Goal: Information Seeking & Learning: Learn about a topic

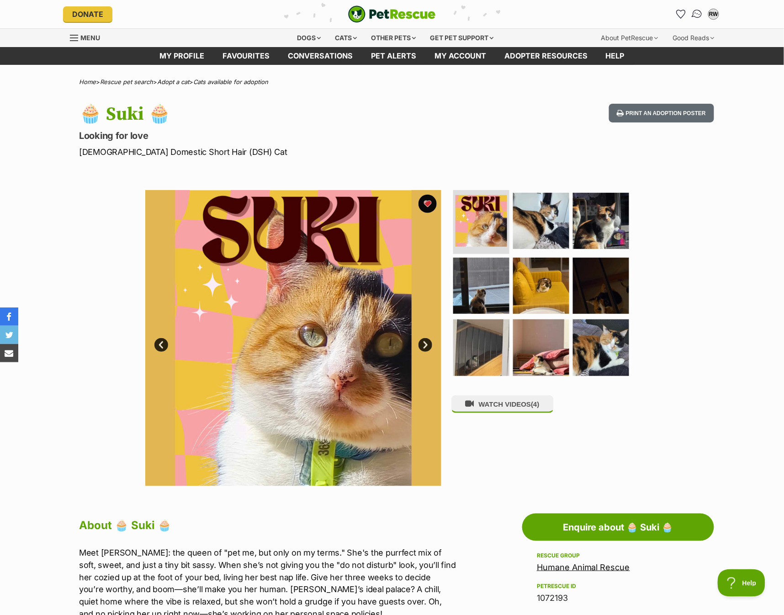
click at [698, 14] on img "Conversations" at bounding box center [697, 14] width 12 height 12
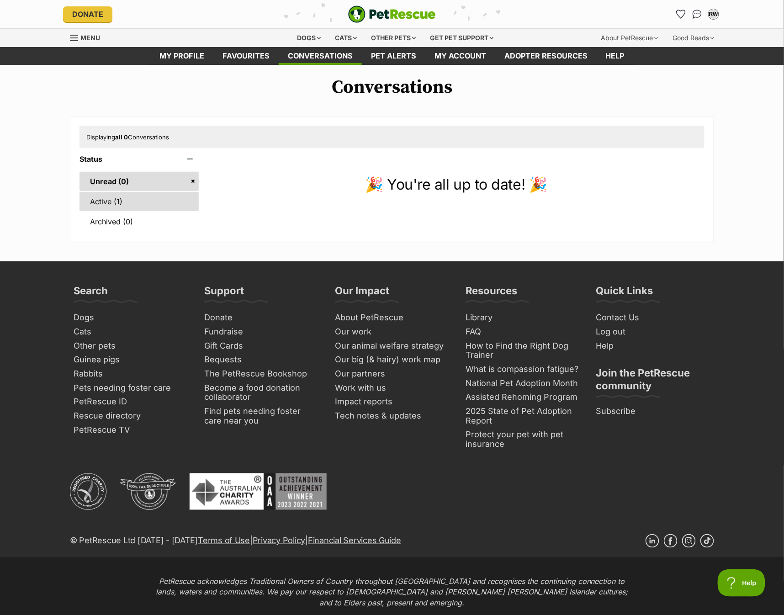
click at [96, 206] on link "Active (1)" at bounding box center [139, 201] width 119 height 19
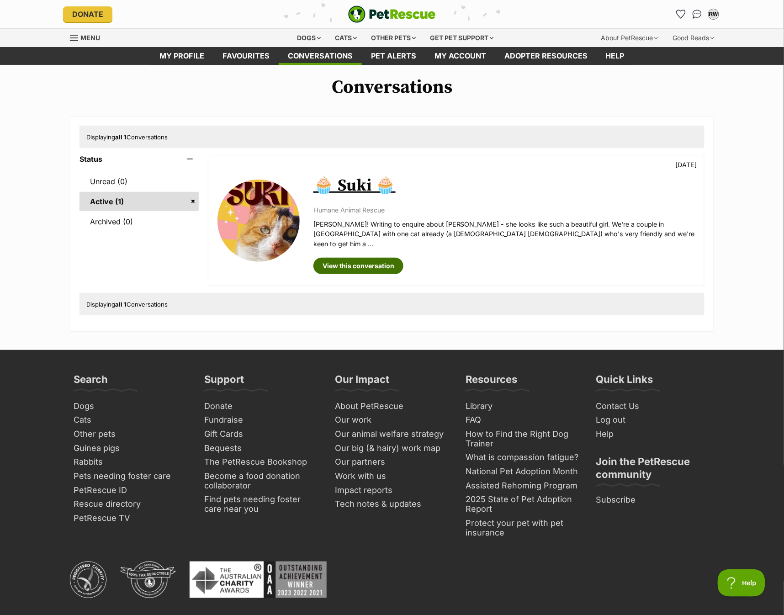
click at [342, 258] on link "View this conversation" at bounding box center [358, 266] width 90 height 16
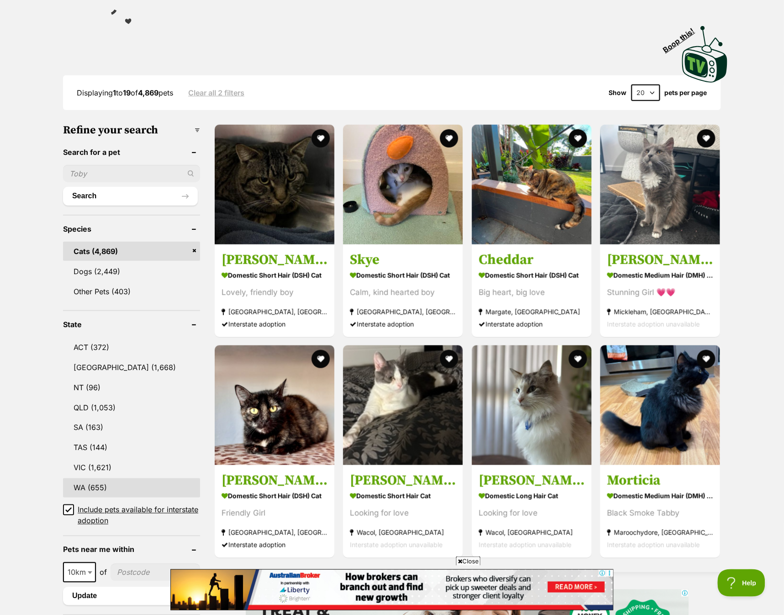
scroll to position [304, 0]
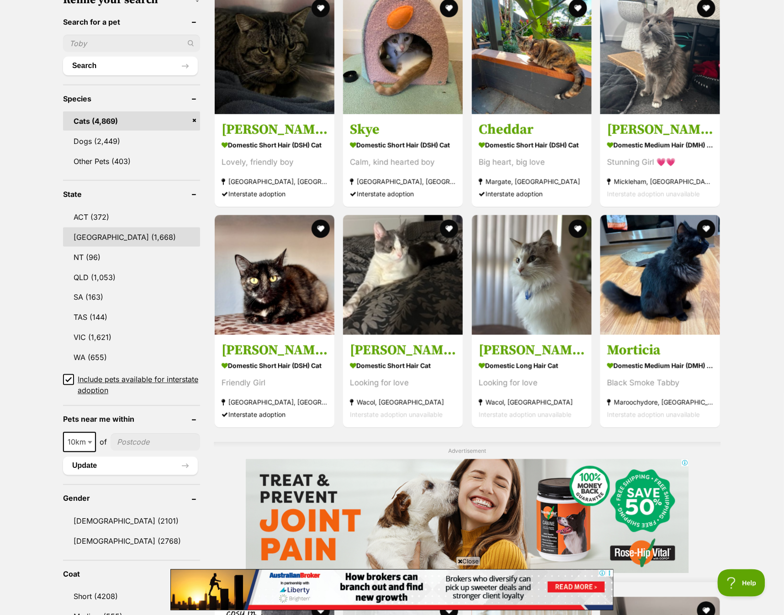
click at [129, 232] on link "NSW (1,668)" at bounding box center [131, 237] width 137 height 19
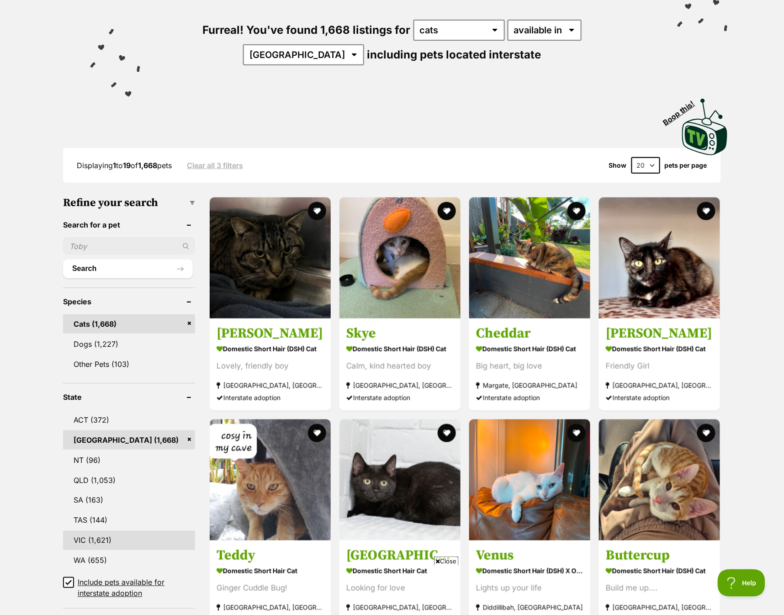
click at [106, 536] on link "VIC (1,621)" at bounding box center [129, 540] width 132 height 19
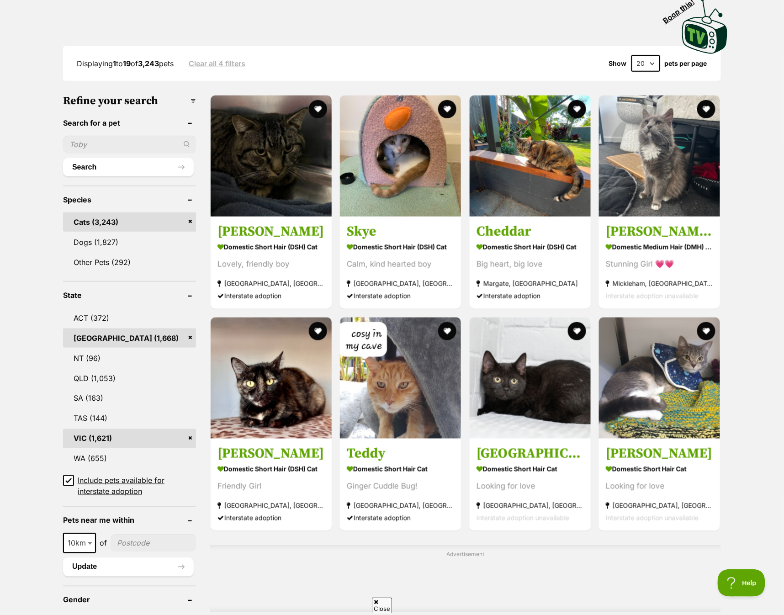
click at [186, 332] on link "[GEOGRAPHIC_DATA] (1,668)" at bounding box center [129, 338] width 133 height 19
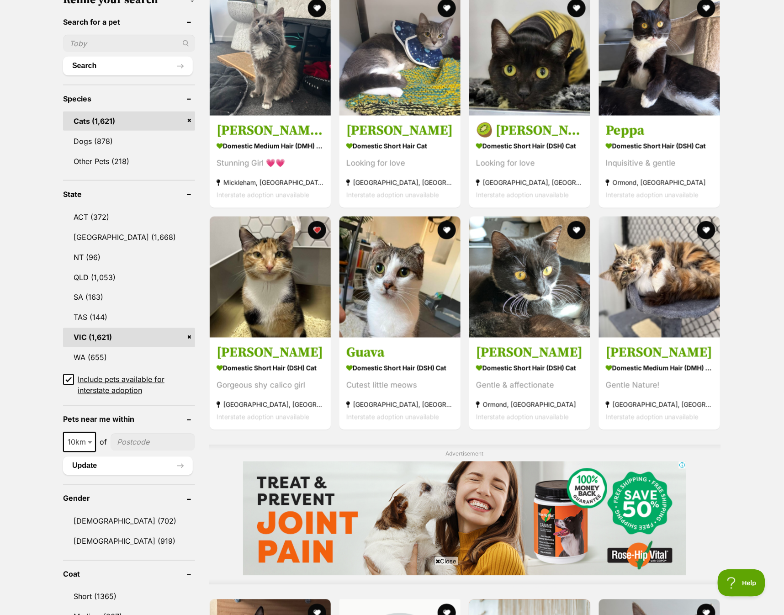
click at [92, 439] on span at bounding box center [90, 442] width 9 height 20
select select "25"
click at [137, 437] on input"] "postcode" at bounding box center [153, 442] width 83 height 17
click at [146, 436] on input"] "postcode" at bounding box center [153, 442] width 83 height 17
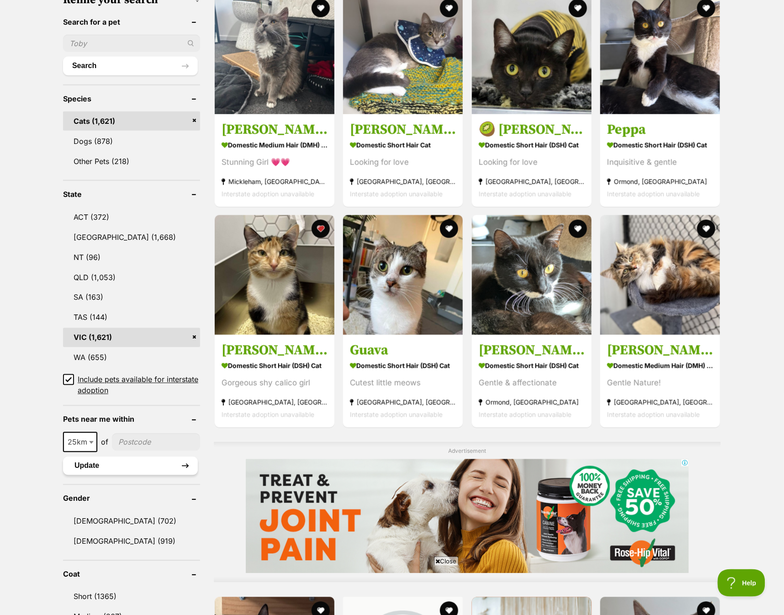
type input"] "3056"
click at [142, 464] on button "Update" at bounding box center [130, 466] width 135 height 18
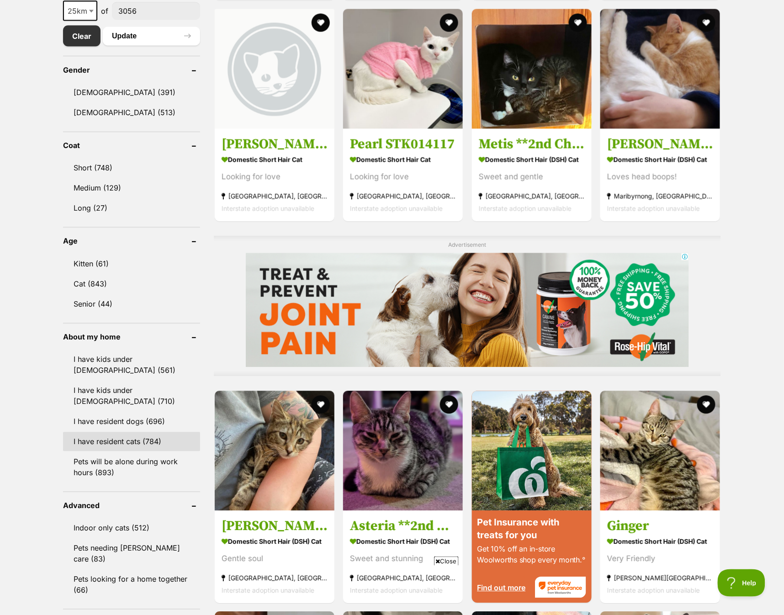
click at [133, 446] on link "I have resident cats (784)" at bounding box center [131, 441] width 137 height 19
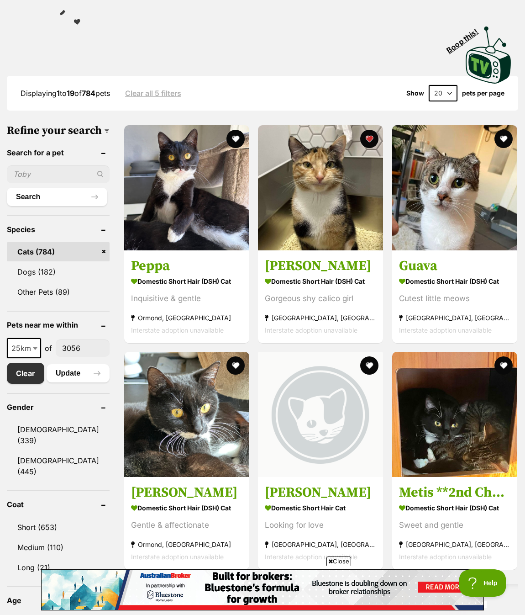
scroll to position [157, 0]
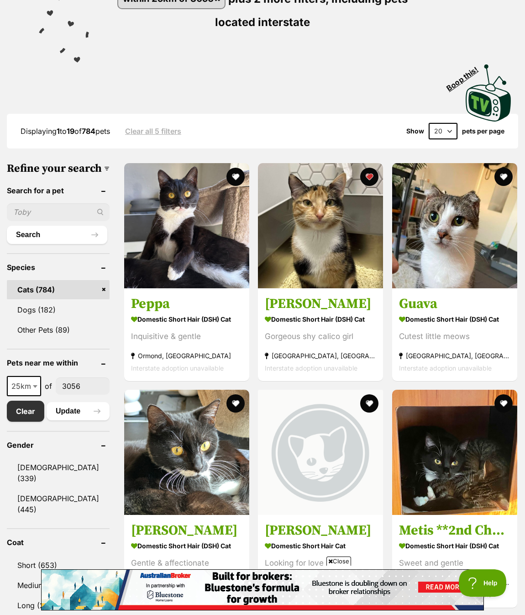
click at [445, 131] on select "20 40 60" at bounding box center [443, 131] width 29 height 16
select select "60"
click at [429, 123] on select "20 40 60" at bounding box center [443, 131] width 29 height 16
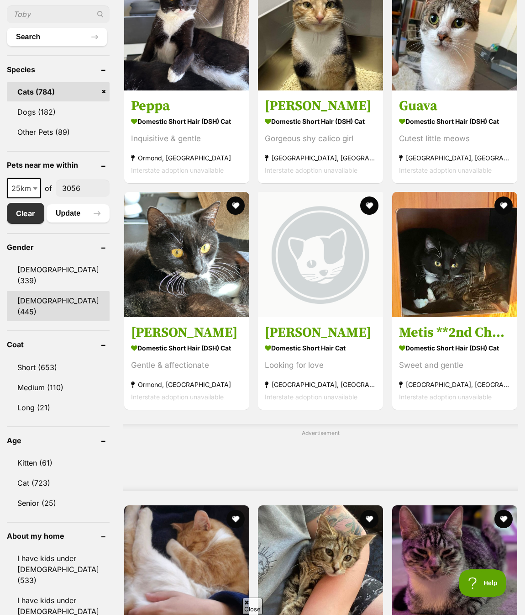
click at [70, 291] on link "[DEMOGRAPHIC_DATA] (445)" at bounding box center [58, 306] width 103 height 30
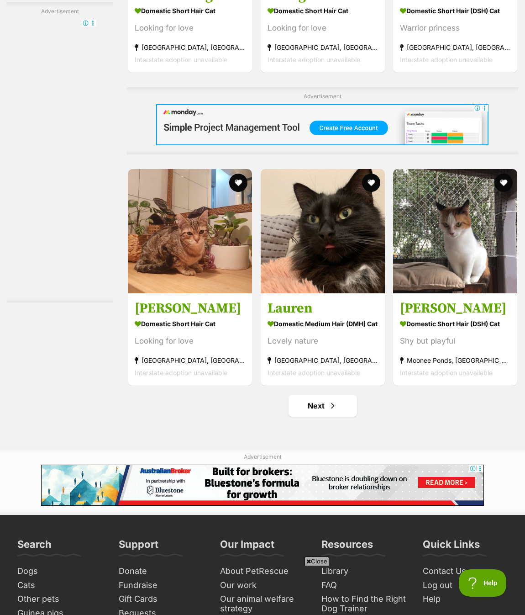
scroll to position [5432, 0]
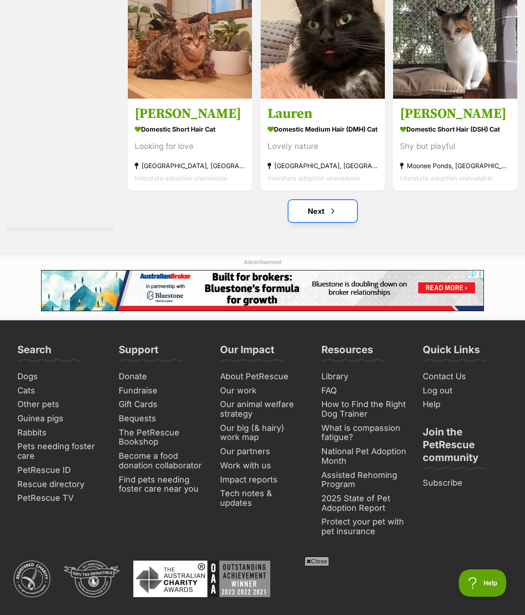
click at [323, 222] on link "Next" at bounding box center [323, 211] width 69 height 22
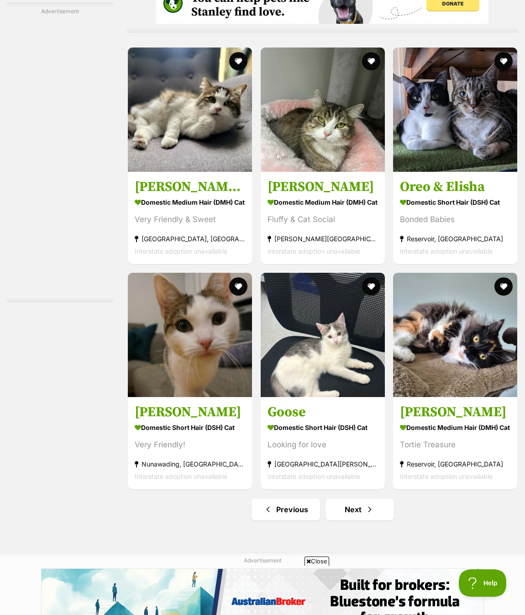
scroll to position [5330, 0]
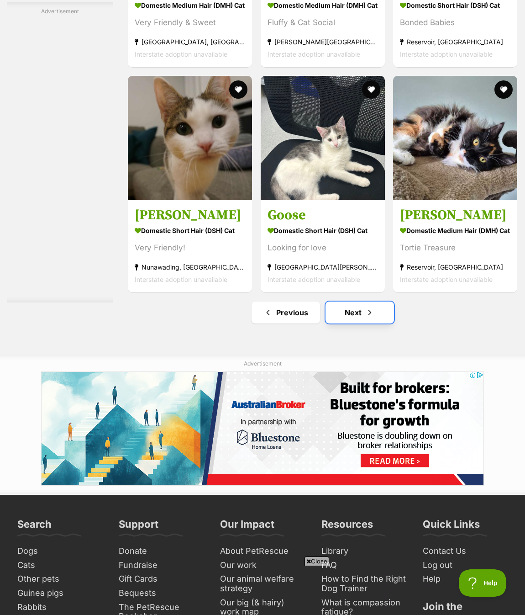
click at [352, 324] on link "Next" at bounding box center [360, 313] width 69 height 22
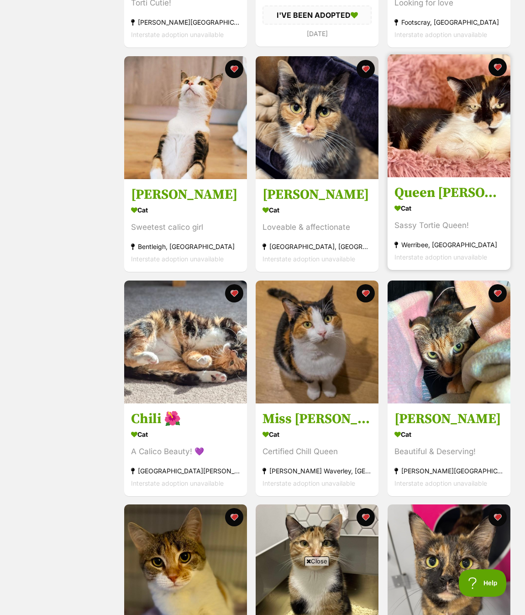
click at [476, 127] on img at bounding box center [449, 115] width 123 height 123
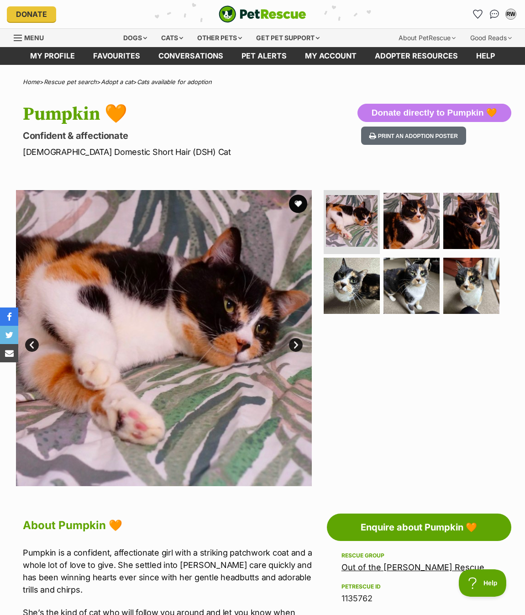
click at [302, 342] on link "Next" at bounding box center [296, 345] width 14 height 14
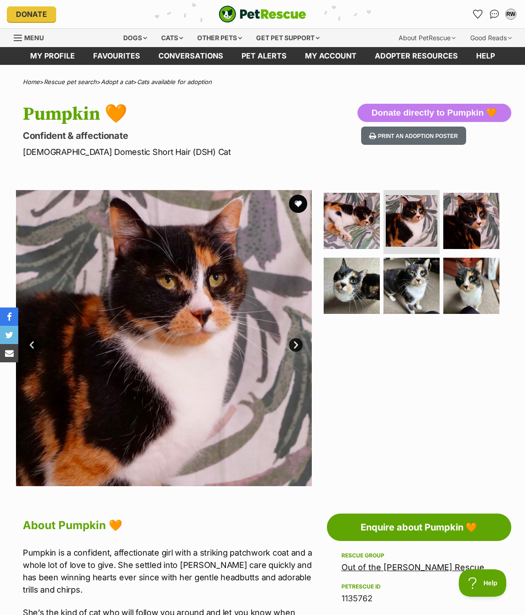
click at [302, 342] on link "Next" at bounding box center [296, 345] width 14 height 14
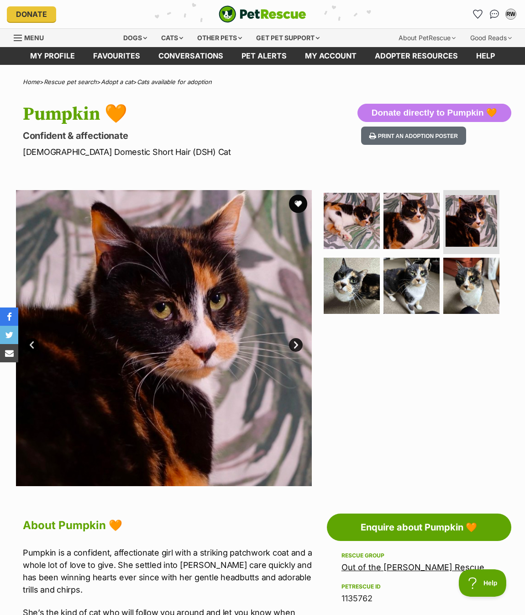
click at [302, 342] on link "Next" at bounding box center [296, 345] width 14 height 14
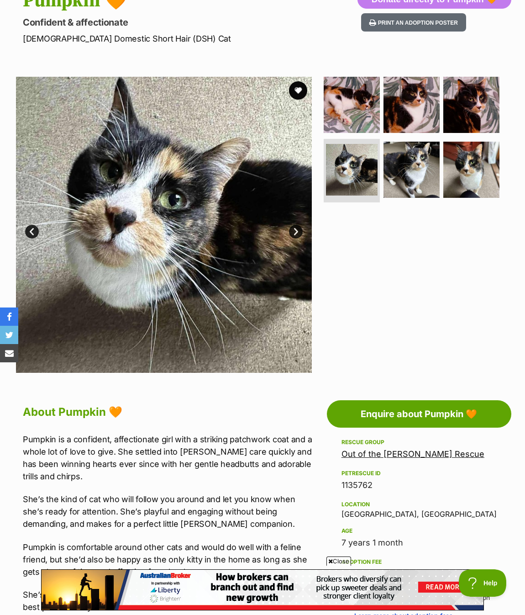
scroll to position [355, 0]
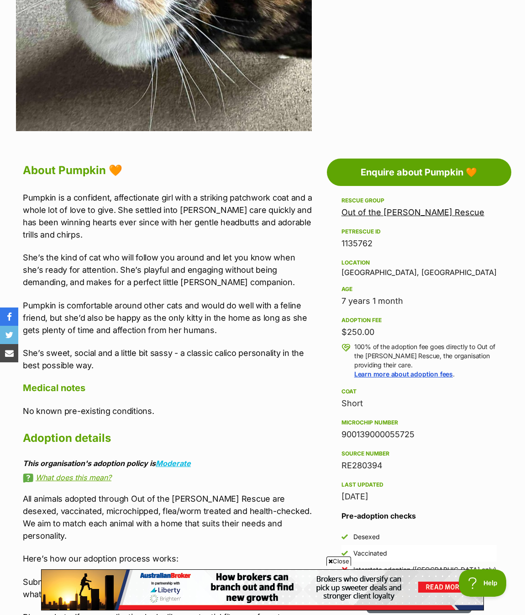
click at [89, 190] on div "About Pumpkin 🧡 Pumpkin is a confident, affectionate girl with a striking patch…" at bounding box center [168, 481] width 290 height 642
click at [83, 212] on p "Pumpkin is a confident, affectionate girl with a striking patchwork coat and a …" at bounding box center [168, 215] width 290 height 49
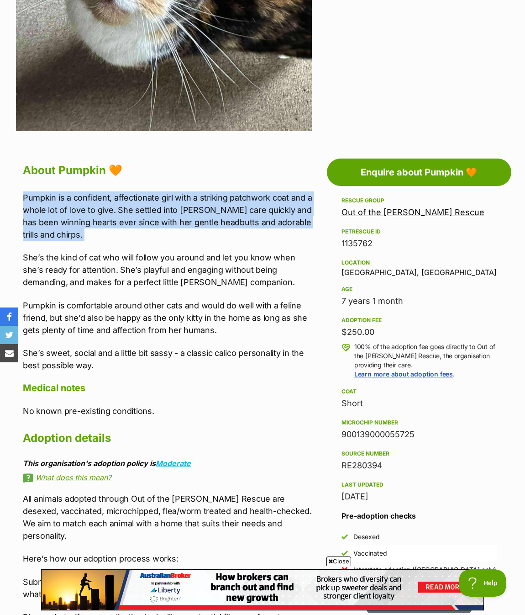
click at [83, 212] on p "Pumpkin is a confident, affectionate girl with a striking patchwork coat and a …" at bounding box center [168, 215] width 290 height 49
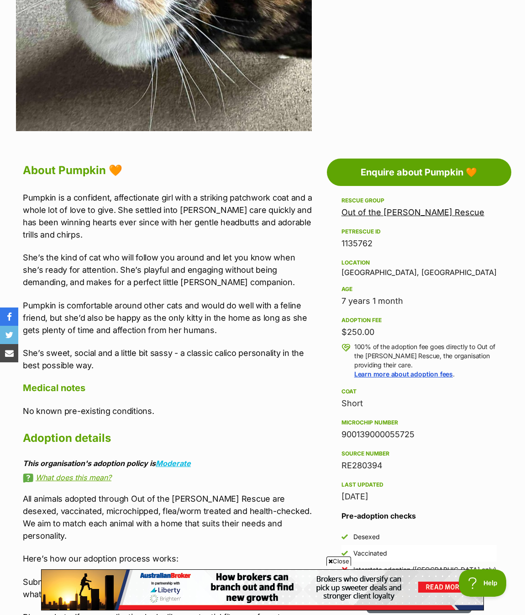
click at [85, 311] on p "Pumpkin is comfortable around other cats and would do well with a feline friend…" at bounding box center [168, 317] width 290 height 37
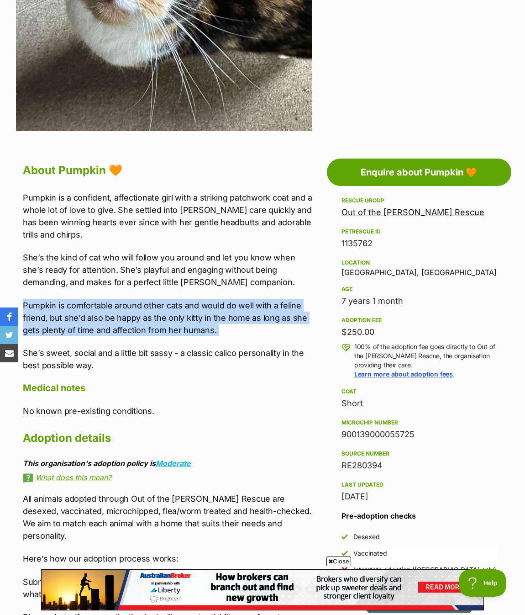
click at [85, 311] on p "Pumpkin is comfortable around other cats and would do well with a feline friend…" at bounding box center [168, 317] width 290 height 37
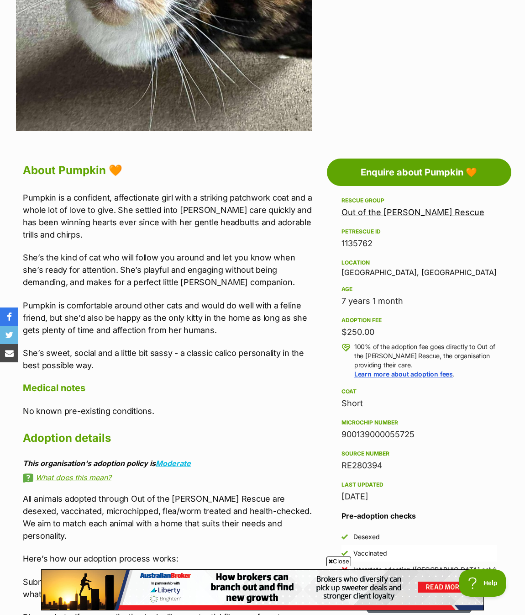
click at [221, 349] on p "She’s sweet, social and a little bit sassy - a classic calico personality in th…" at bounding box center [168, 359] width 290 height 25
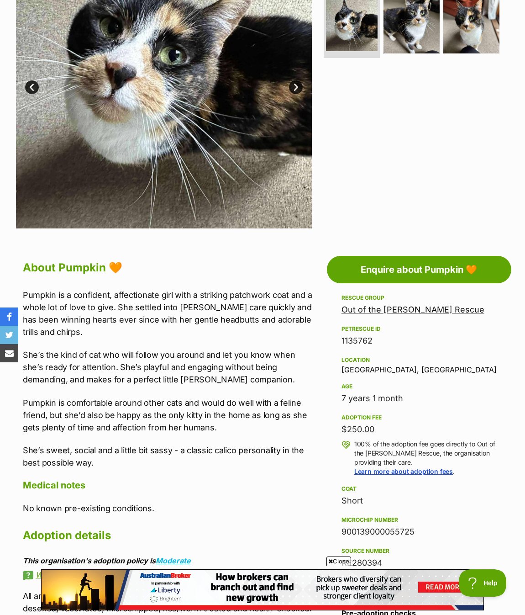
scroll to position [51, 0]
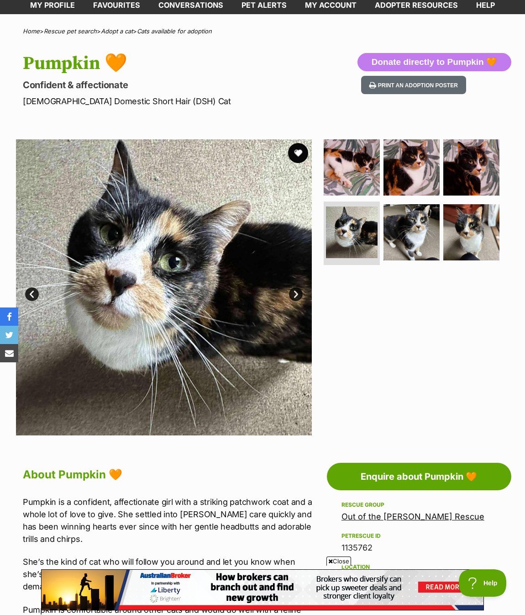
click at [300, 149] on button "favourite" at bounding box center [298, 153] width 20 height 20
click at [333, 170] on img at bounding box center [352, 167] width 59 height 59
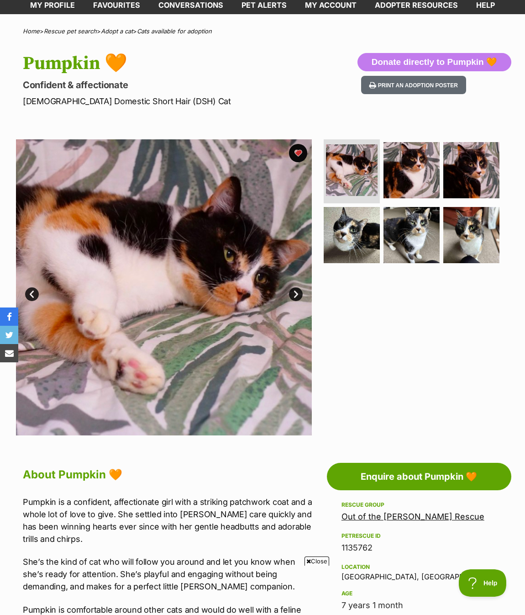
click at [299, 295] on link "Next" at bounding box center [296, 294] width 14 height 14
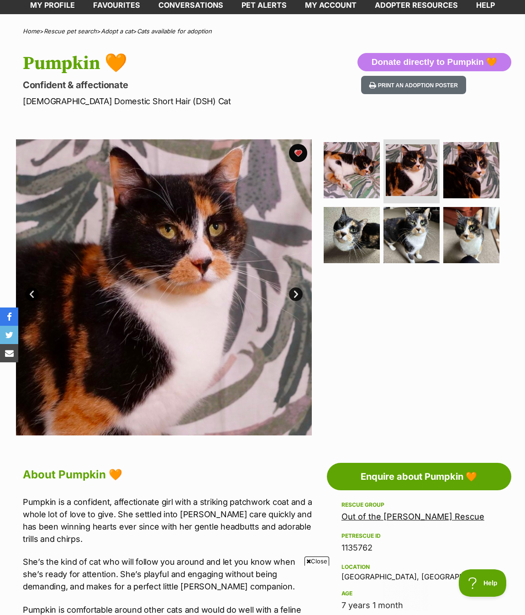
click at [299, 295] on link "Next" at bounding box center [296, 294] width 14 height 14
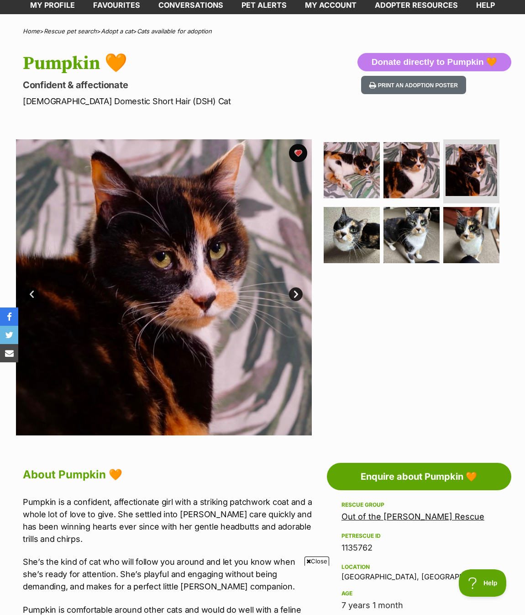
click at [299, 295] on link "Next" at bounding box center [296, 294] width 14 height 14
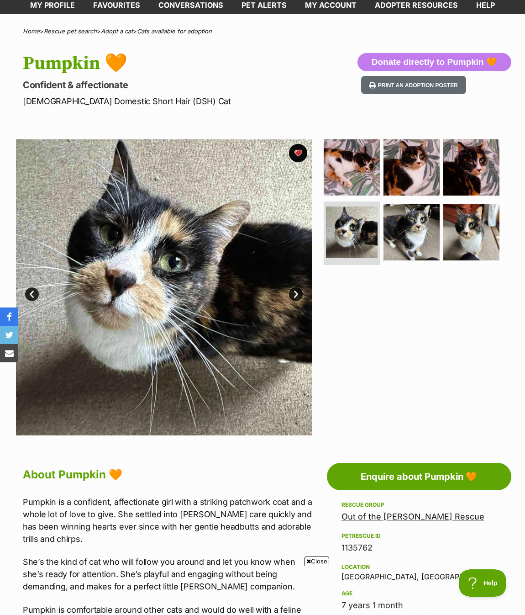
click at [299, 295] on link "Next" at bounding box center [296, 294] width 14 height 14
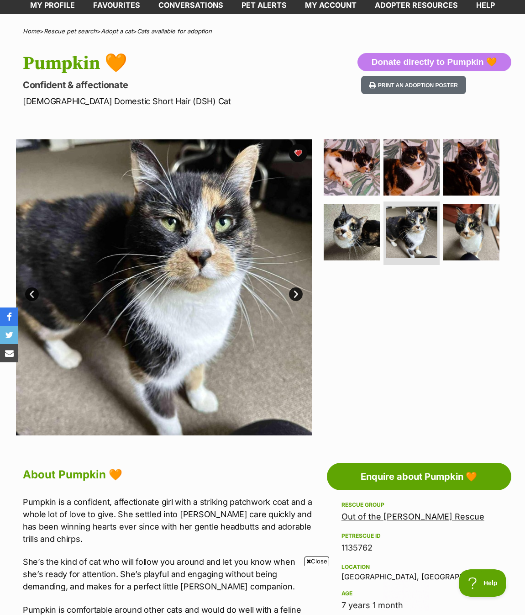
click at [299, 295] on link "Next" at bounding box center [296, 294] width 14 height 14
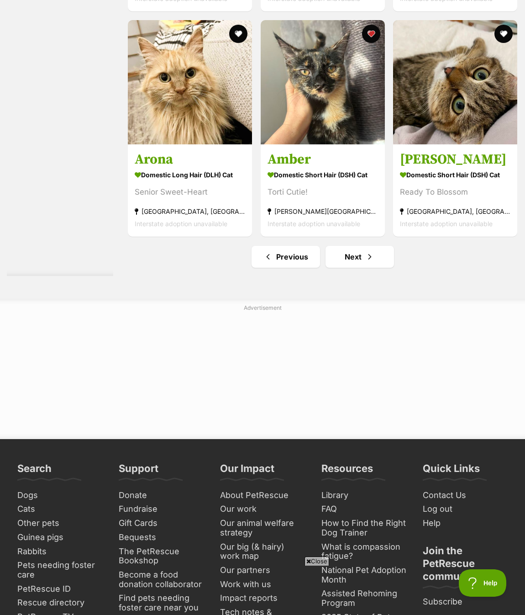
scroll to position [5483, 0]
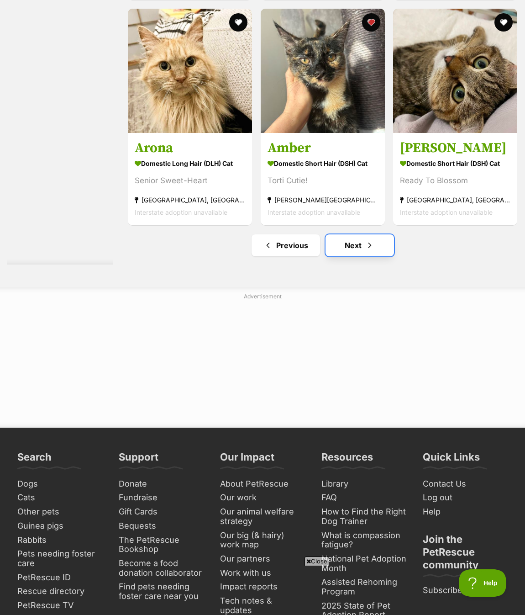
click at [356, 256] on link "Next" at bounding box center [360, 245] width 69 height 22
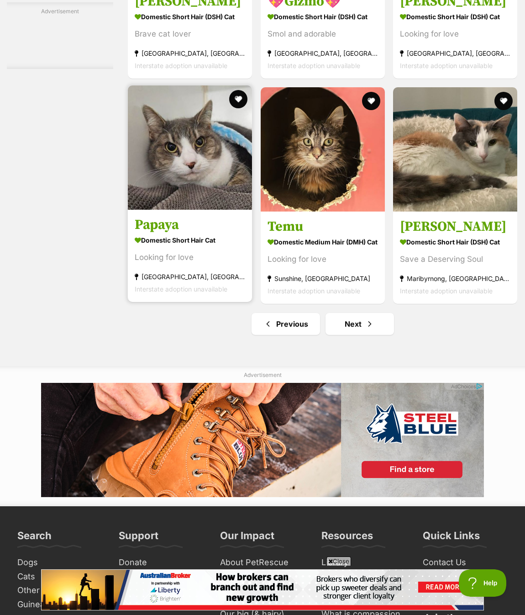
scroll to position [5330, 0]
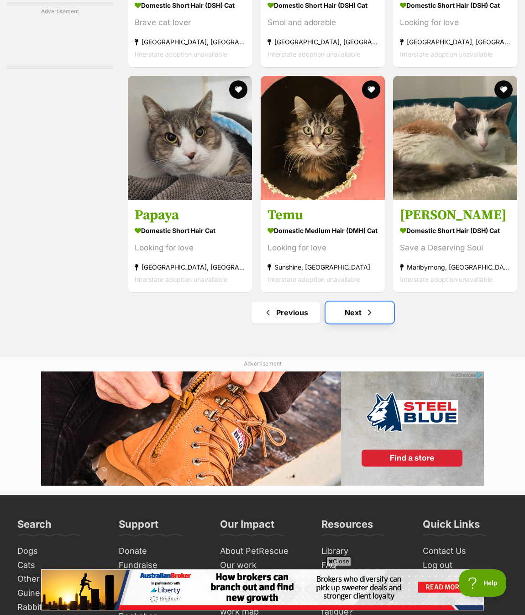
click at [349, 324] on link "Next" at bounding box center [360, 313] width 69 height 22
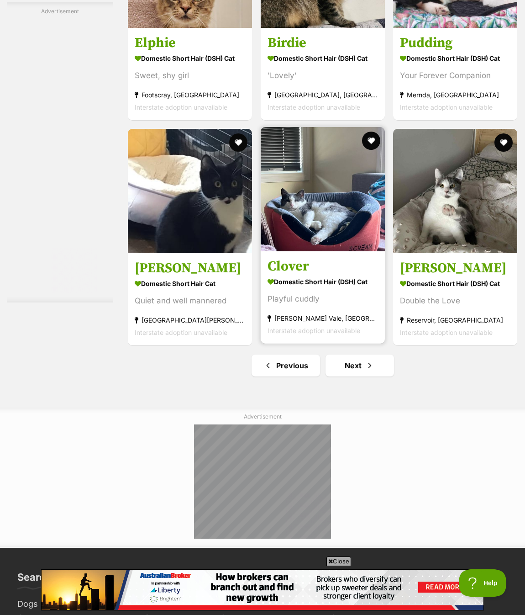
scroll to position [5280, 0]
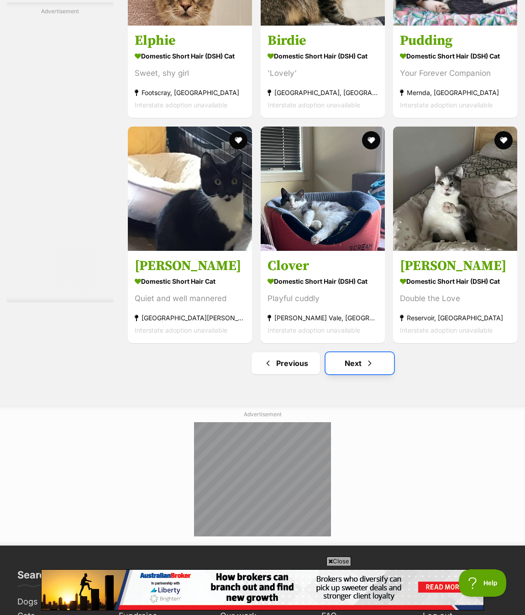
click at [369, 369] on span "Next page" at bounding box center [370, 363] width 9 height 11
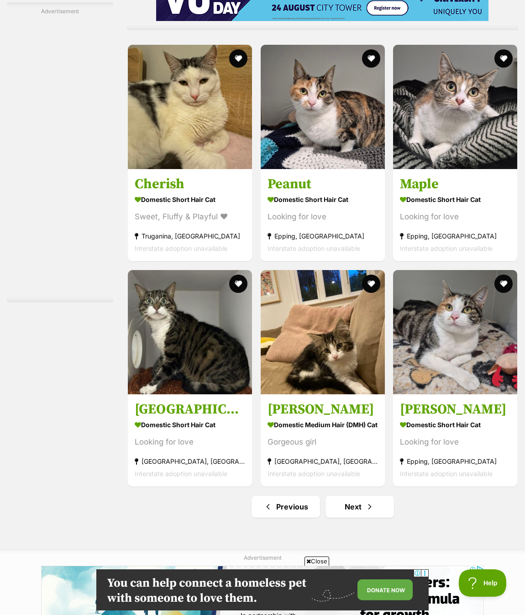
scroll to position [5432, 0]
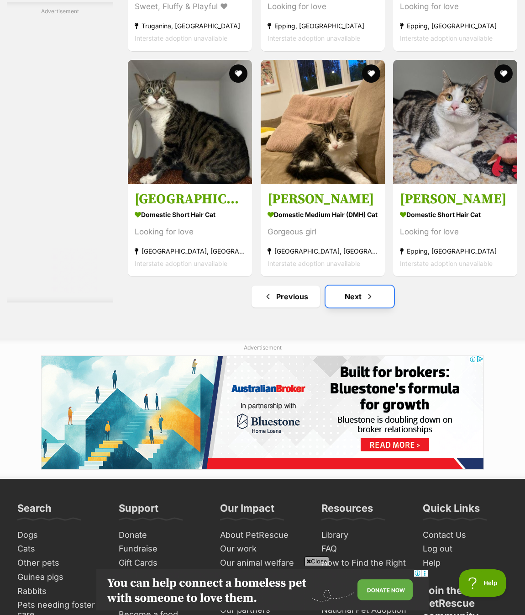
click at [357, 308] on link "Next" at bounding box center [360, 297] width 69 height 22
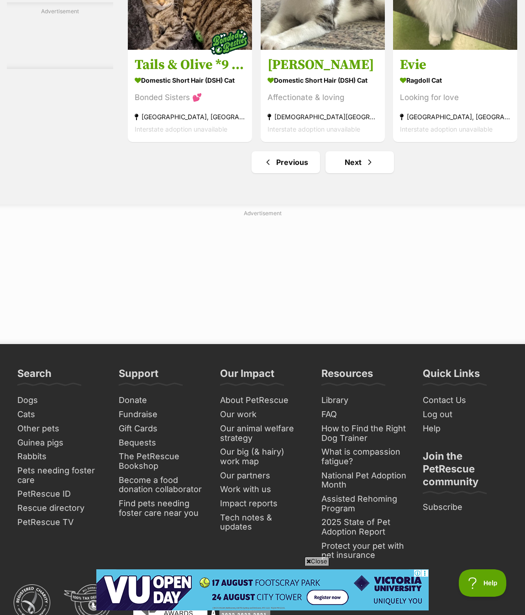
scroll to position [5483, 0]
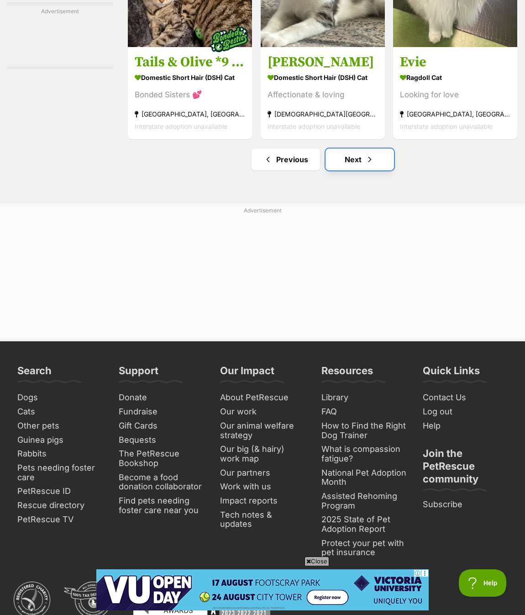
click at [346, 170] on link "Next" at bounding box center [360, 160] width 69 height 22
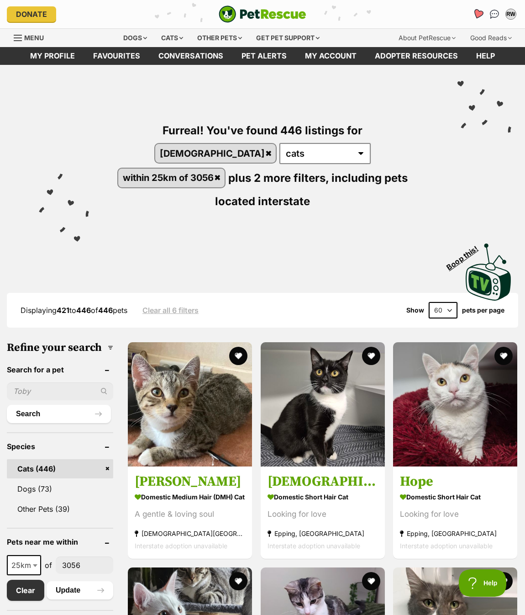
click at [482, 16] on icon "Favourites" at bounding box center [478, 14] width 12 height 12
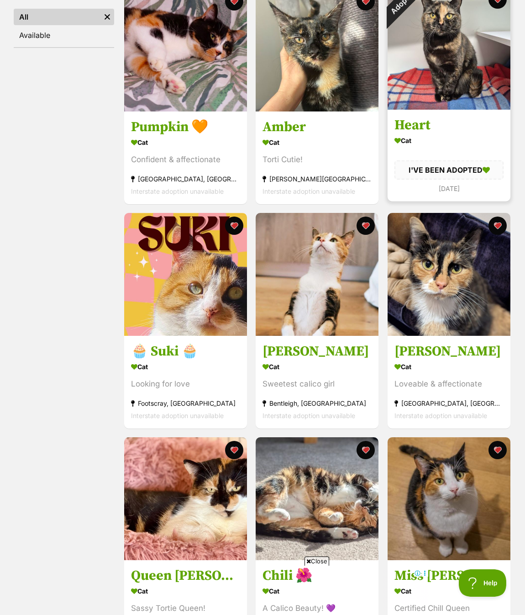
scroll to position [101, 0]
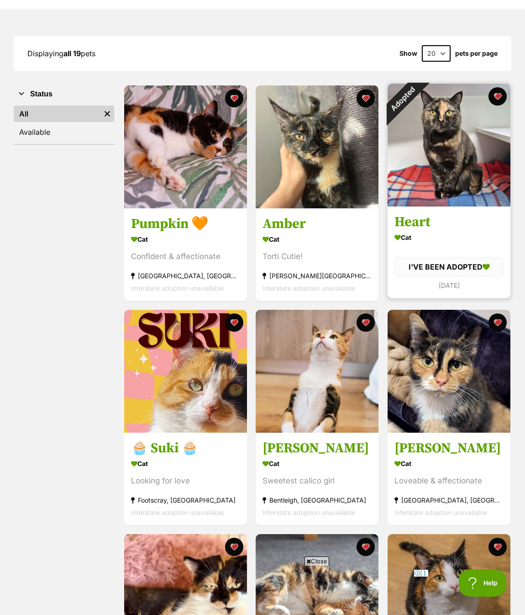
click at [423, 103] on img at bounding box center [449, 145] width 123 height 123
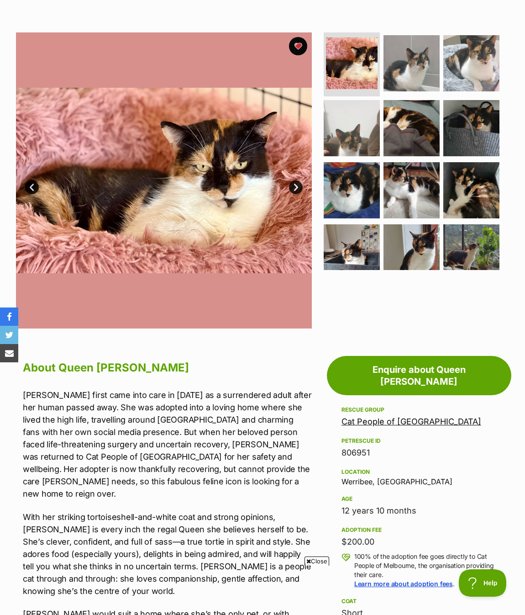
scroll to position [152, 0]
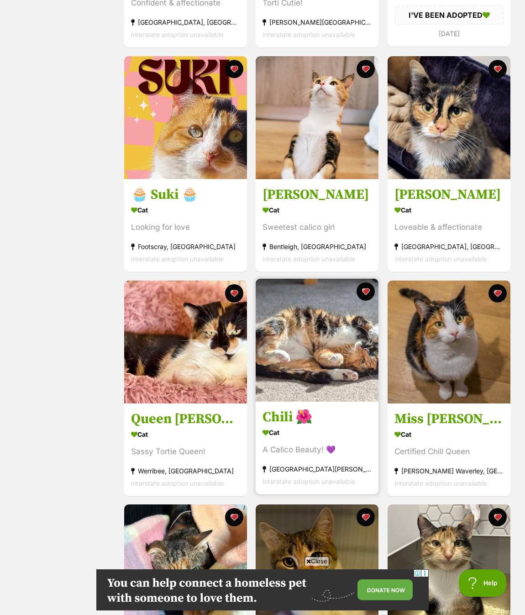
click at [317, 336] on img at bounding box center [317, 340] width 123 height 123
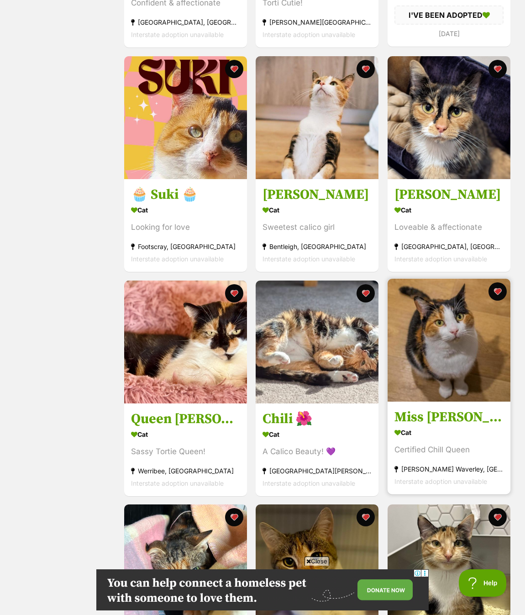
click at [476, 349] on img at bounding box center [449, 340] width 123 height 123
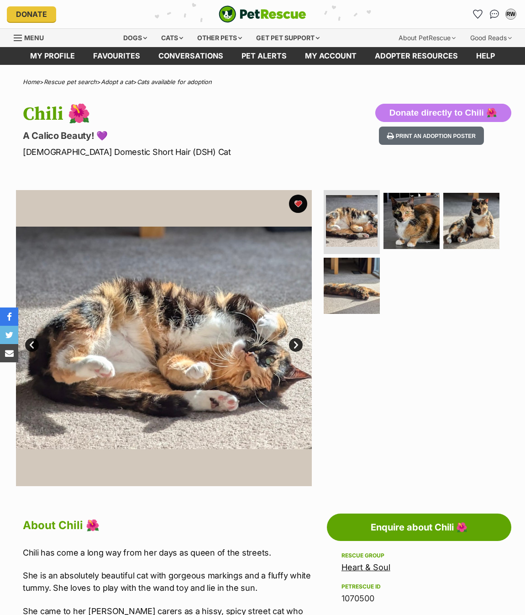
click at [292, 336] on img at bounding box center [164, 338] width 296 height 296
click at [298, 343] on link "Next" at bounding box center [296, 345] width 14 height 14
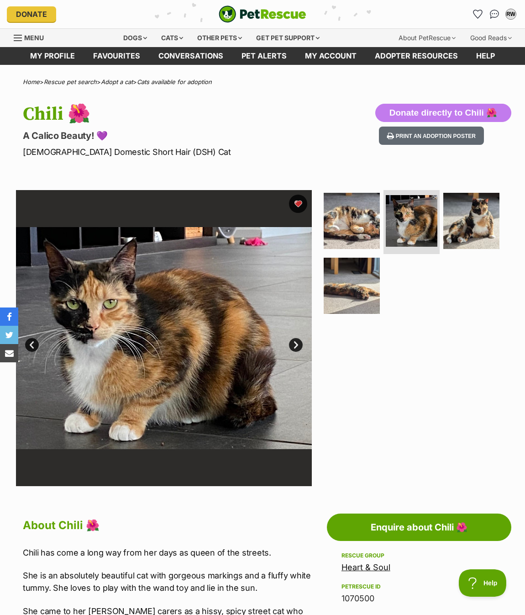
click at [298, 343] on link "Next" at bounding box center [296, 345] width 14 height 14
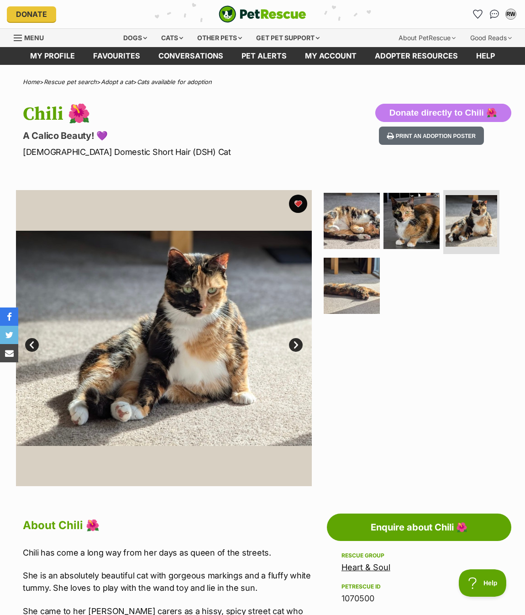
click at [298, 343] on link "Next" at bounding box center [296, 345] width 14 height 14
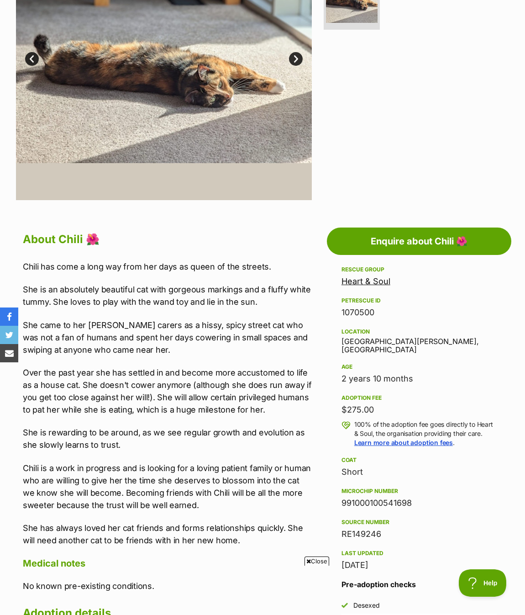
scroll to position [304, 0]
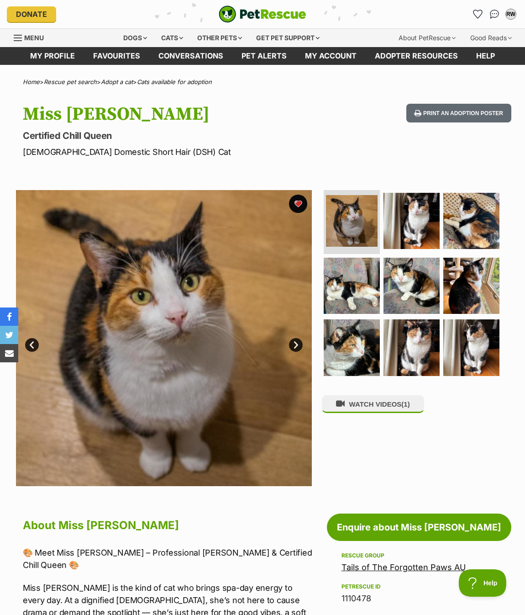
click at [294, 342] on link "Next" at bounding box center [296, 345] width 14 height 14
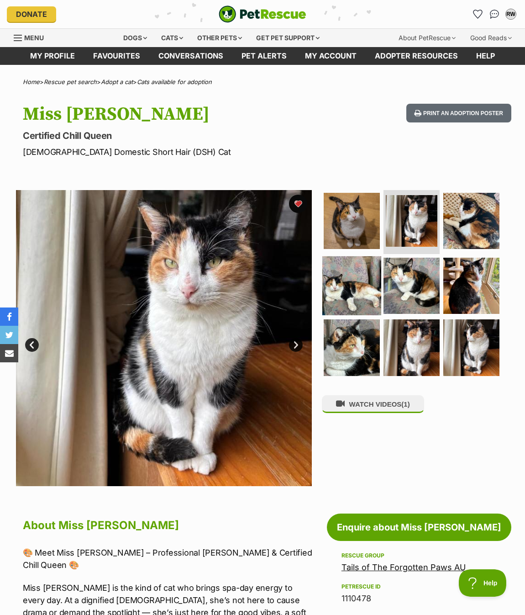
click at [349, 288] on img at bounding box center [352, 285] width 59 height 59
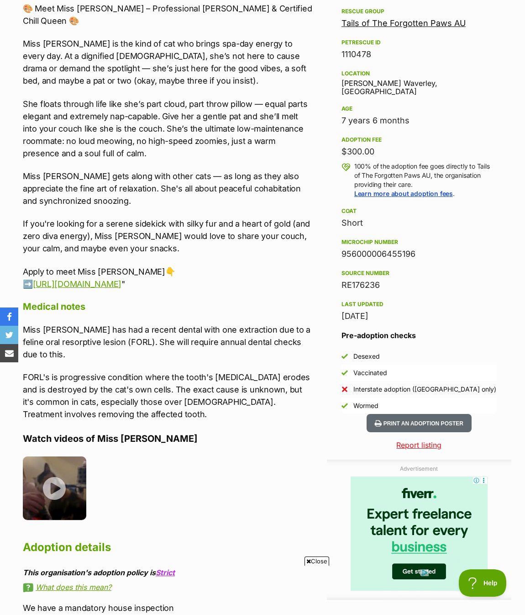
scroll to position [558, 0]
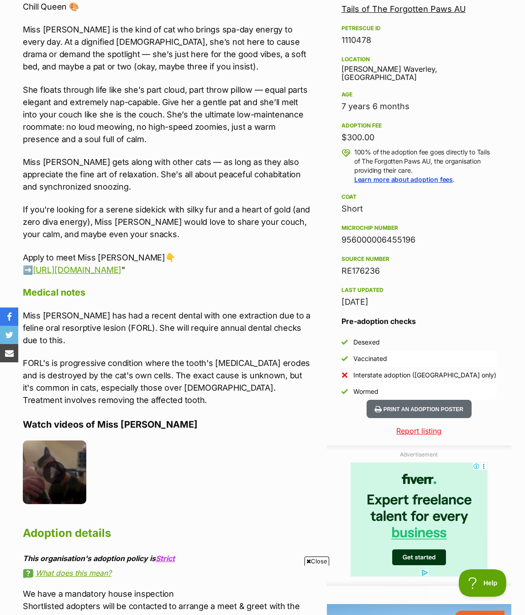
click at [78, 458] on img at bounding box center [55, 472] width 64 height 64
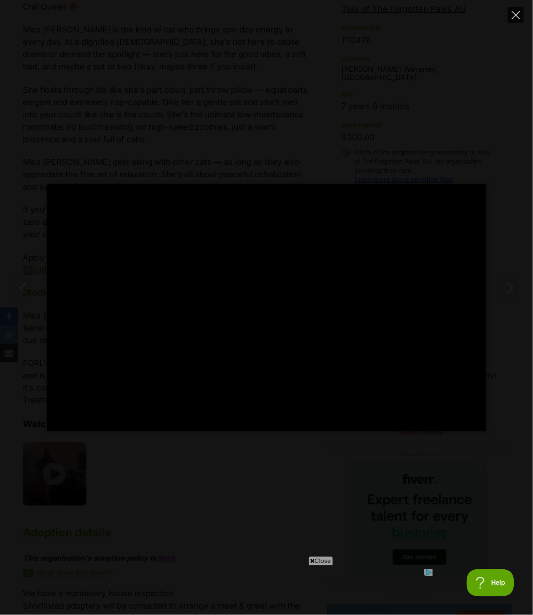
click at [513, 12] on icon "Close" at bounding box center [516, 15] width 8 height 8
type input "5.05"
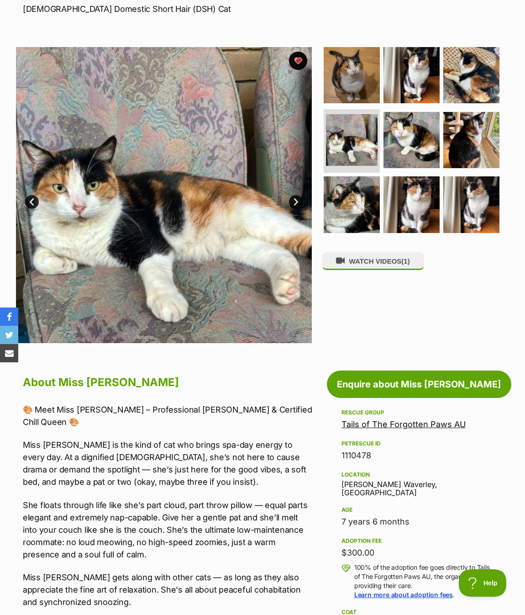
scroll to position [0, 0]
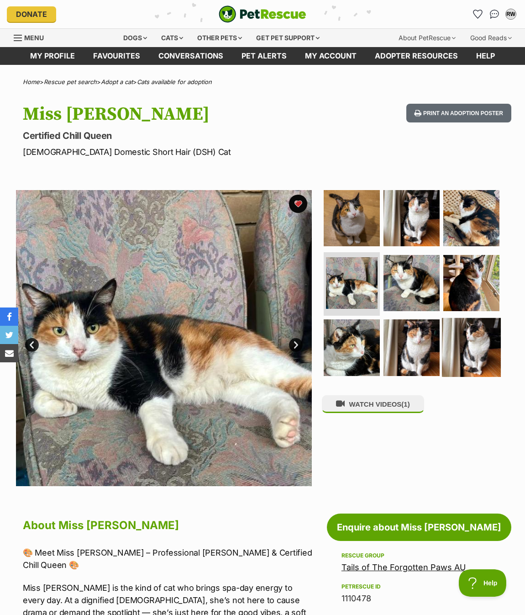
click at [456, 327] on img at bounding box center [471, 347] width 59 height 59
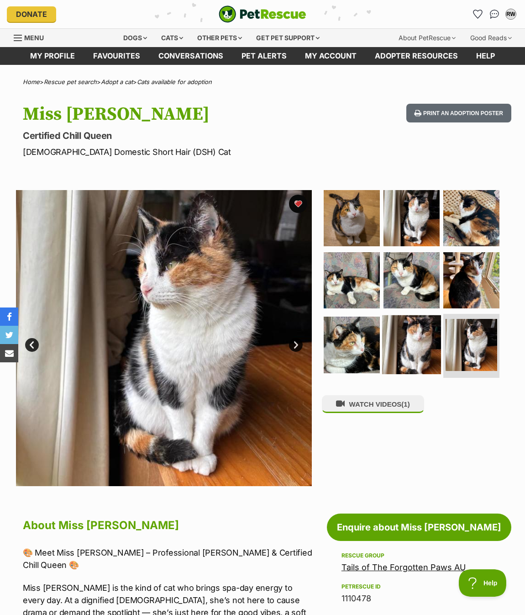
click at [431, 337] on img at bounding box center [411, 344] width 59 height 59
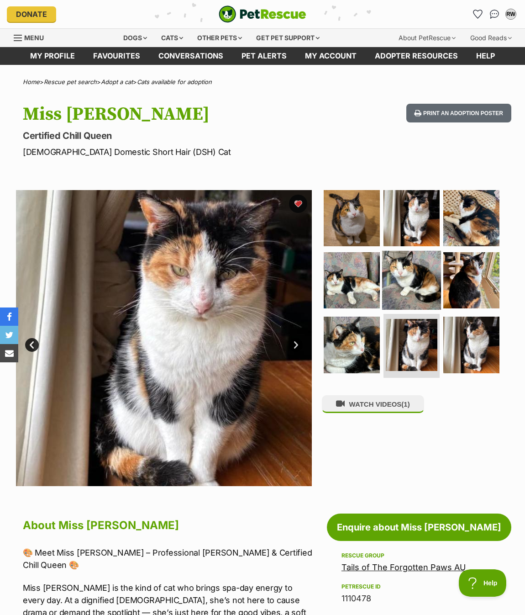
click at [430, 280] on img at bounding box center [411, 279] width 59 height 59
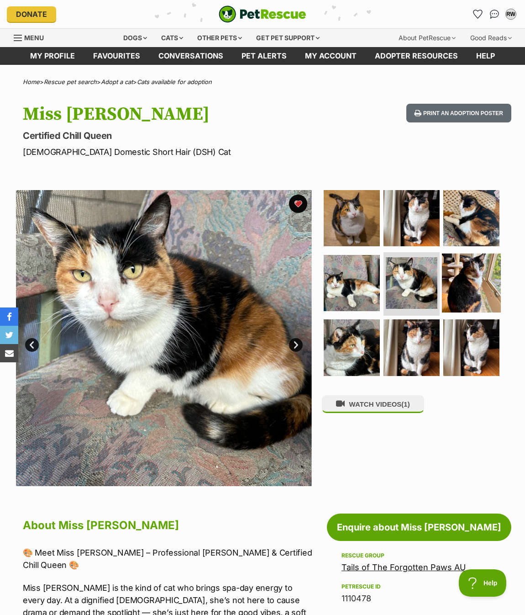
click at [481, 288] on img at bounding box center [471, 282] width 59 height 59
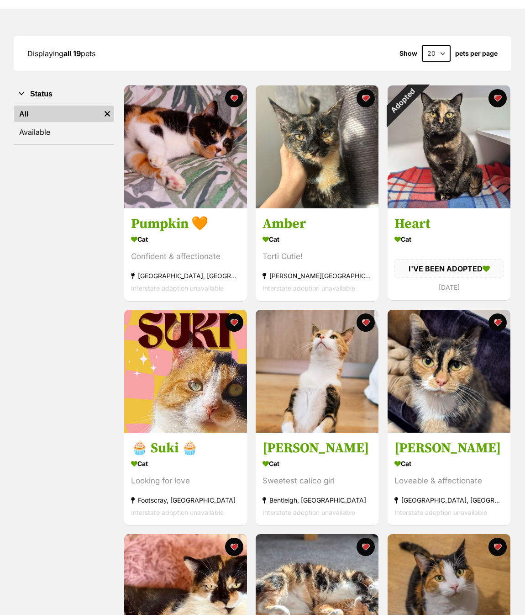
click at [496, 98] on button "favourite" at bounding box center [498, 98] width 18 height 18
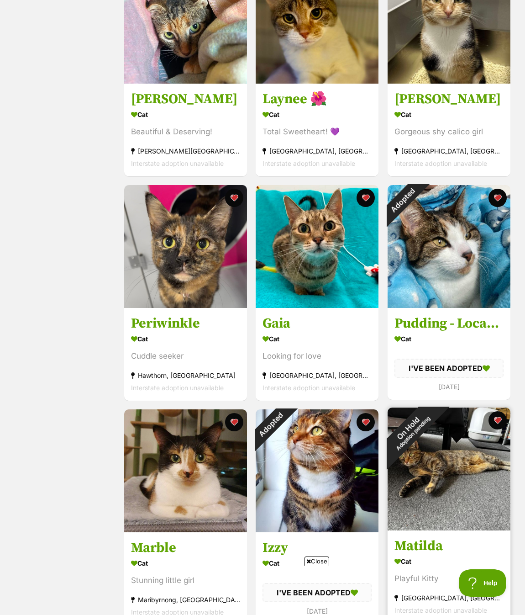
scroll to position [1117, 0]
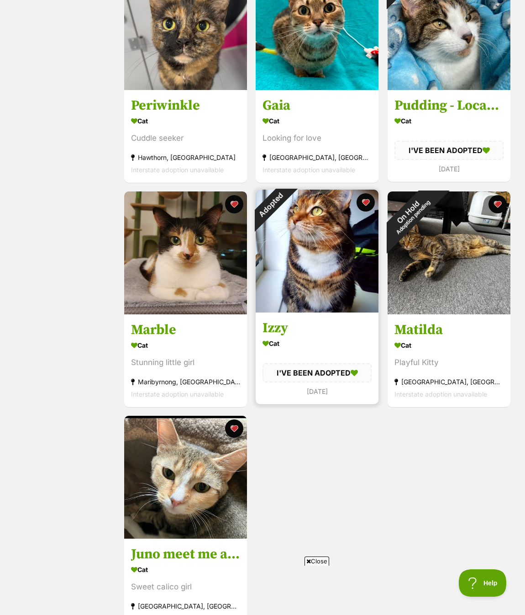
click at [326, 230] on img at bounding box center [317, 251] width 123 height 123
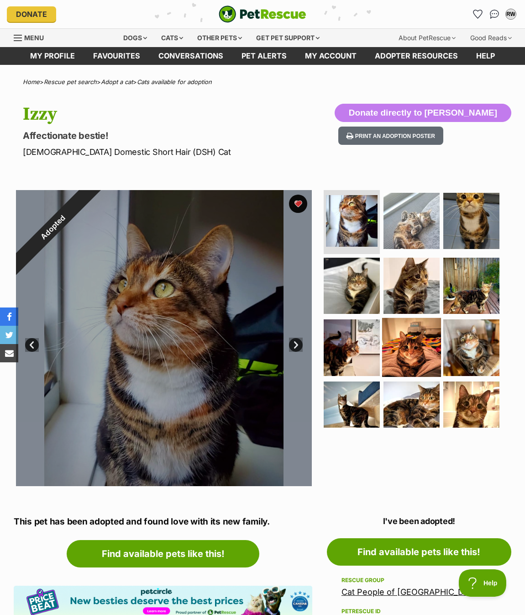
click at [401, 338] on img at bounding box center [411, 347] width 59 height 59
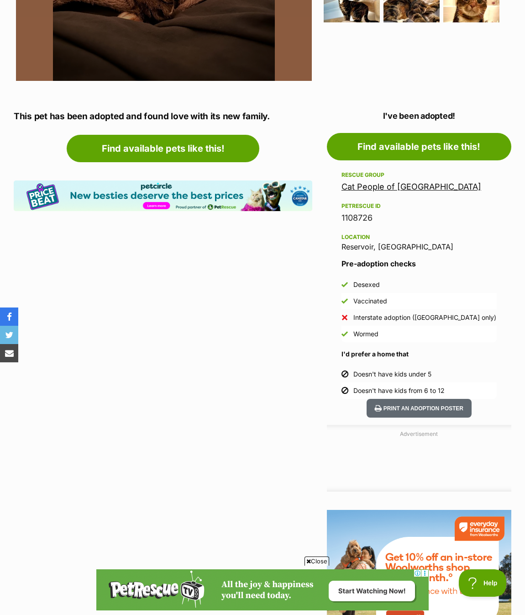
scroll to position [406, 0]
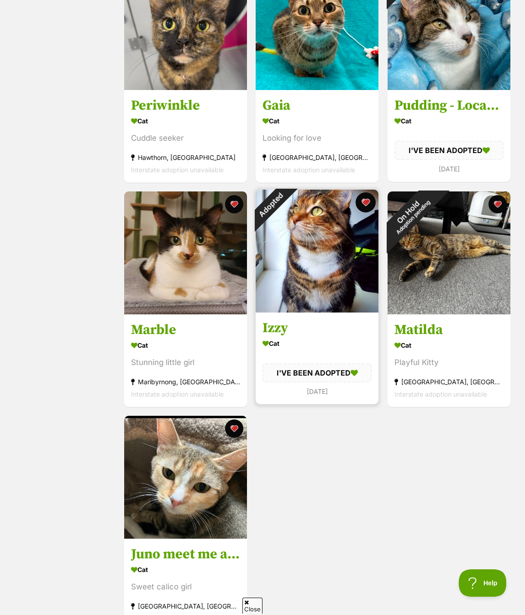
click at [364, 207] on button "favourite" at bounding box center [366, 202] width 20 height 20
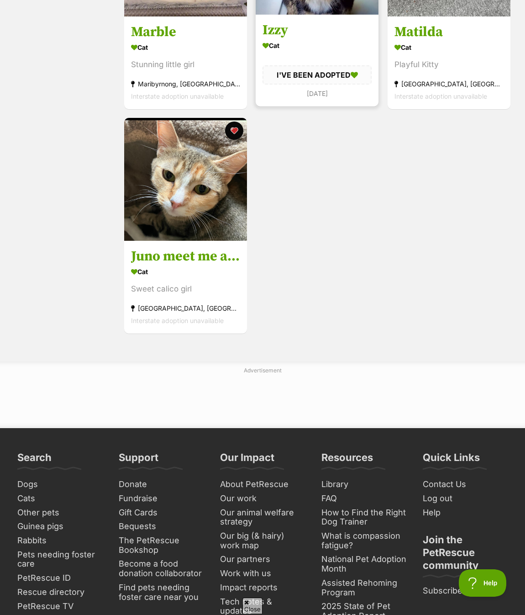
scroll to position [1421, 0]
